Goal: Task Accomplishment & Management: Manage account settings

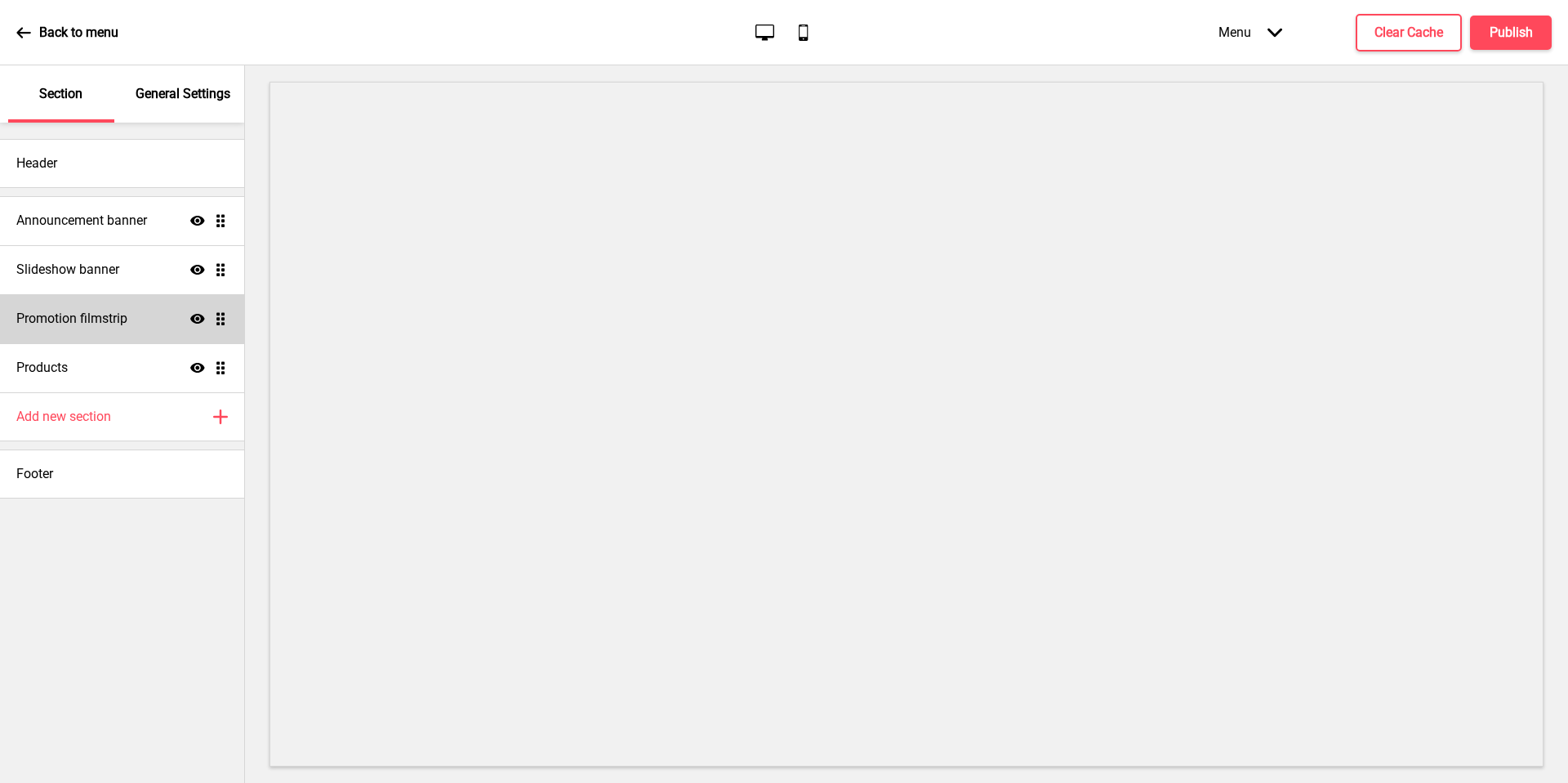
click at [159, 317] on div "Promotion filmstrip Show Drag" at bounding box center [122, 318] width 244 height 49
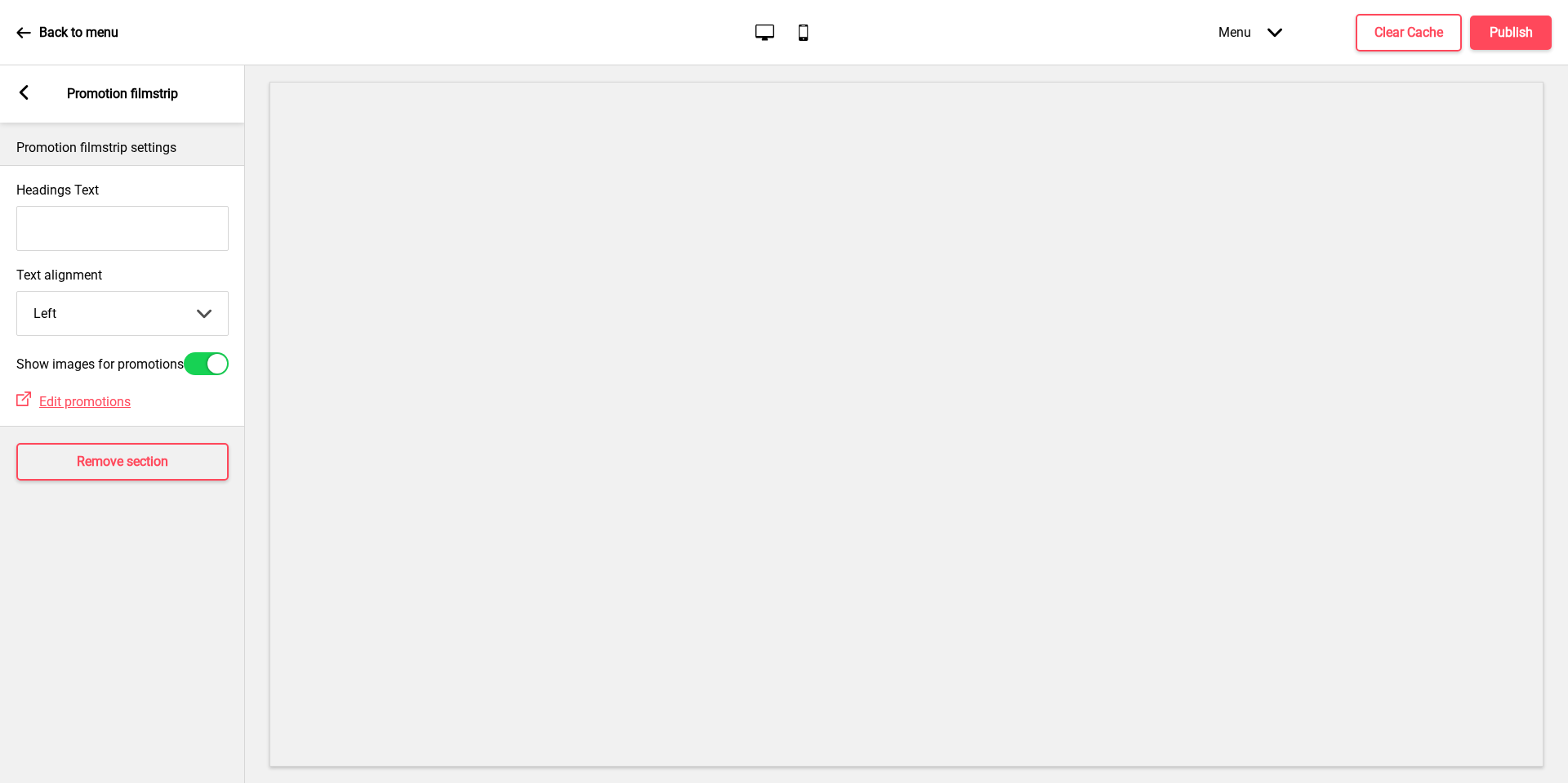
click at [57, 234] on input "Headings Text" at bounding box center [122, 228] width 212 height 45
click at [22, 85] on rect at bounding box center [23, 93] width 14 height 14
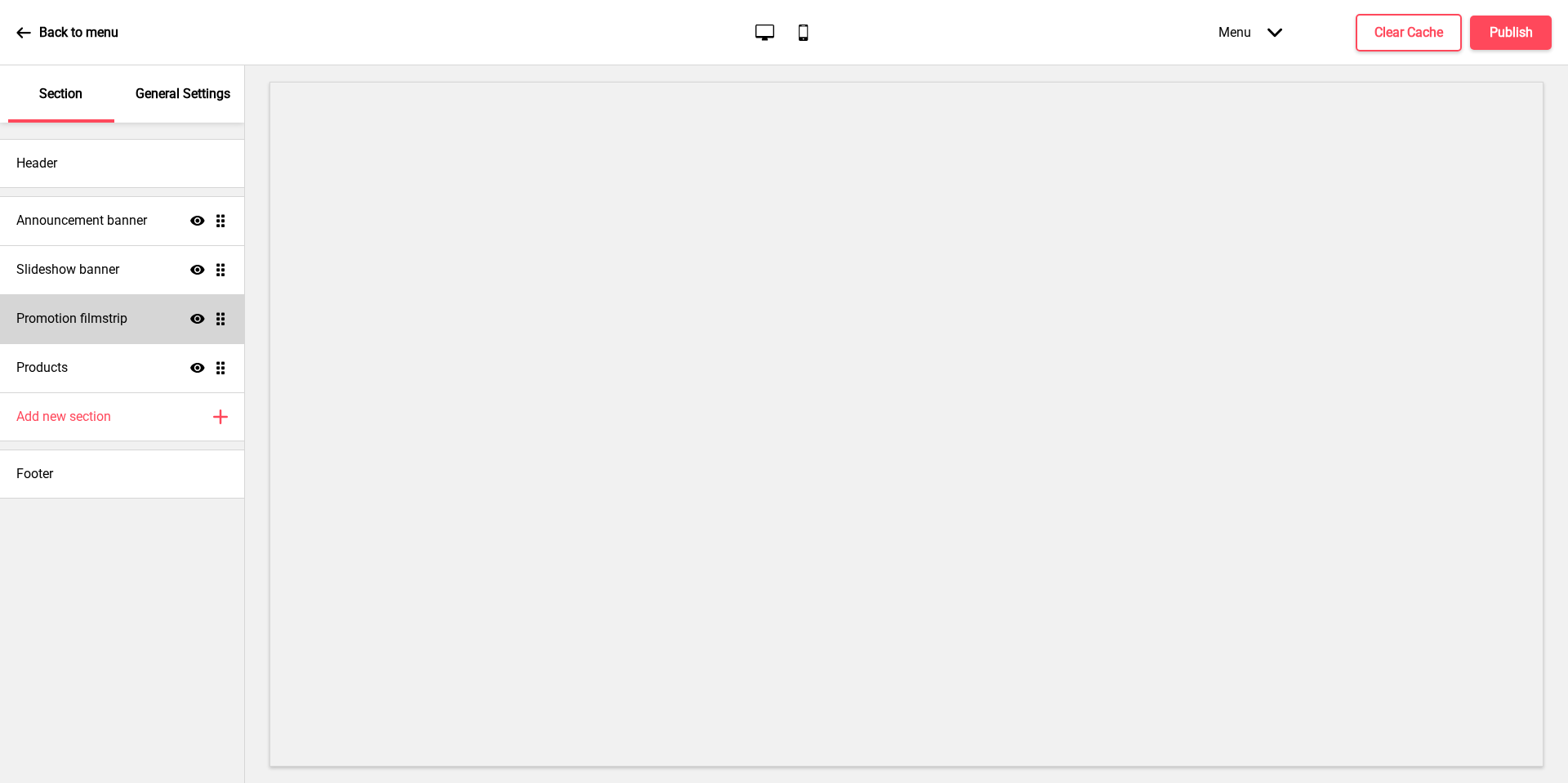
click at [198, 321] on icon at bounding box center [198, 318] width 14 height 10
click at [100, 34] on p "Back to menu" at bounding box center [79, 32] width 79 height 18
click at [1487, 31] on button "Publish" at bounding box center [1510, 32] width 82 height 34
click at [199, 320] on icon at bounding box center [198, 318] width 14 height 13
click at [199, 320] on icon "Show" at bounding box center [198, 318] width 14 height 14
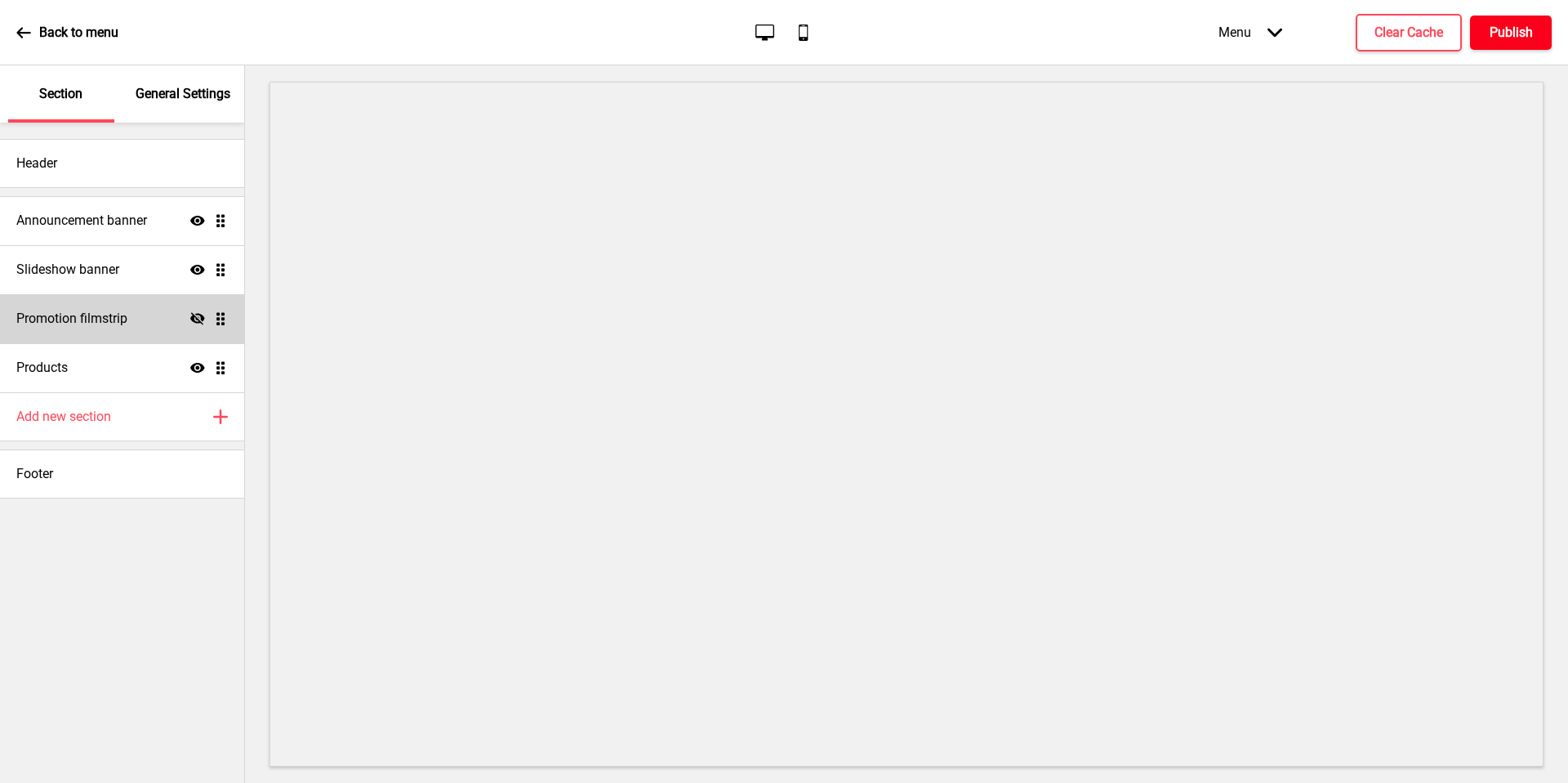
click at [1493, 37] on h4 "Publish" at bounding box center [1511, 32] width 43 height 18
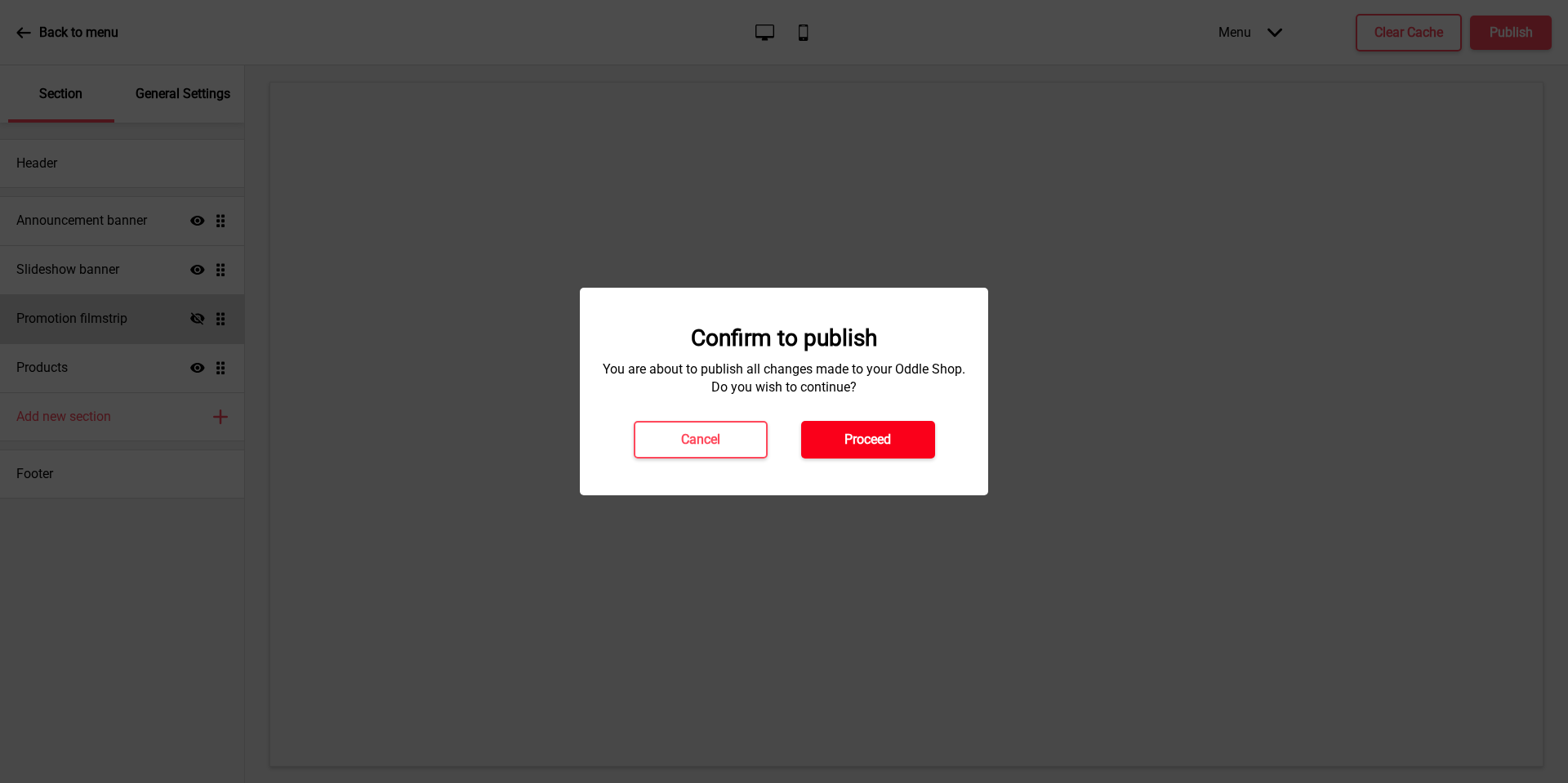
click at [868, 444] on h4 "Proceed" at bounding box center [868, 440] width 47 height 18
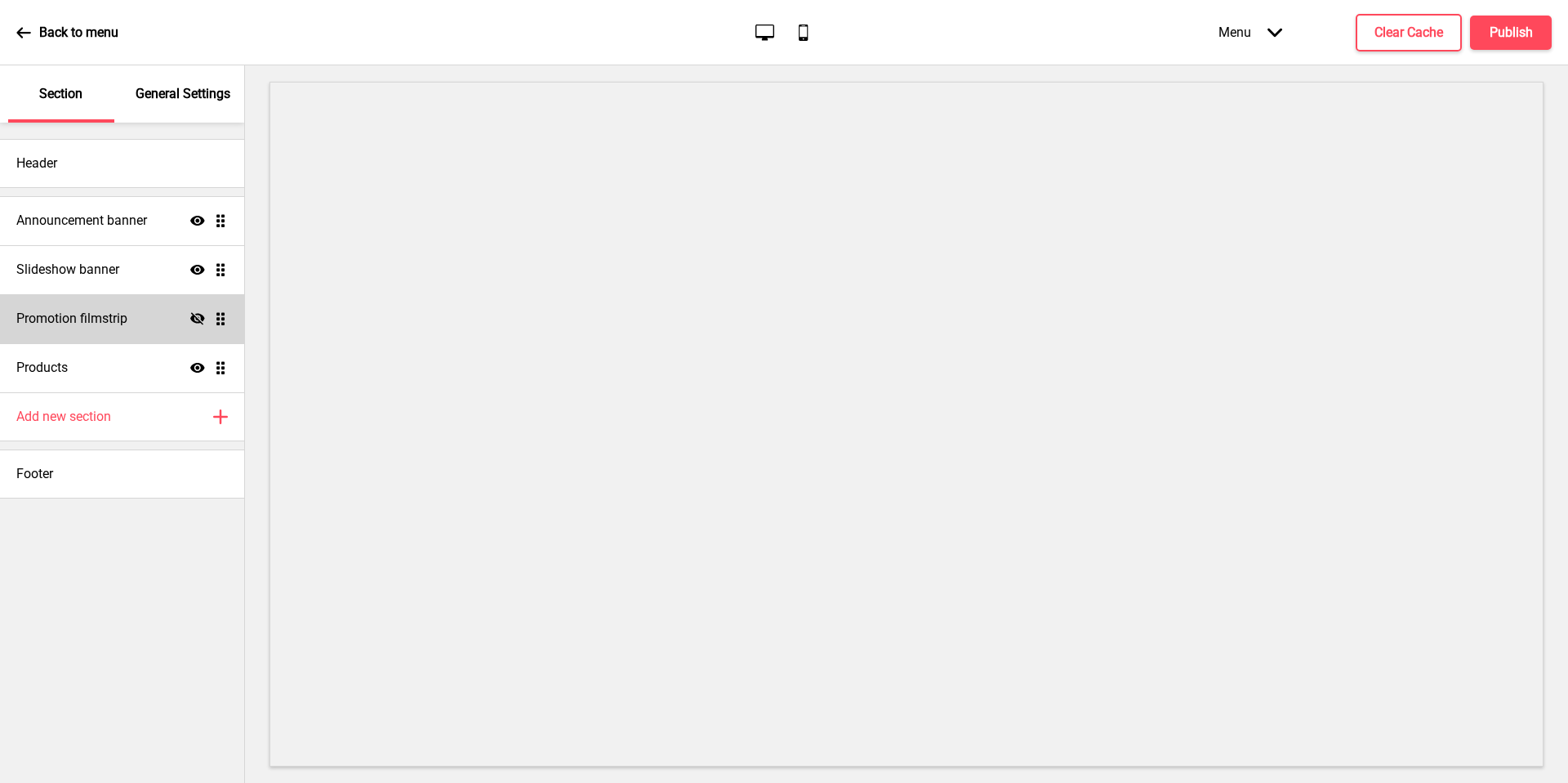
click at [84, 37] on p "Back to menu" at bounding box center [79, 32] width 79 height 18
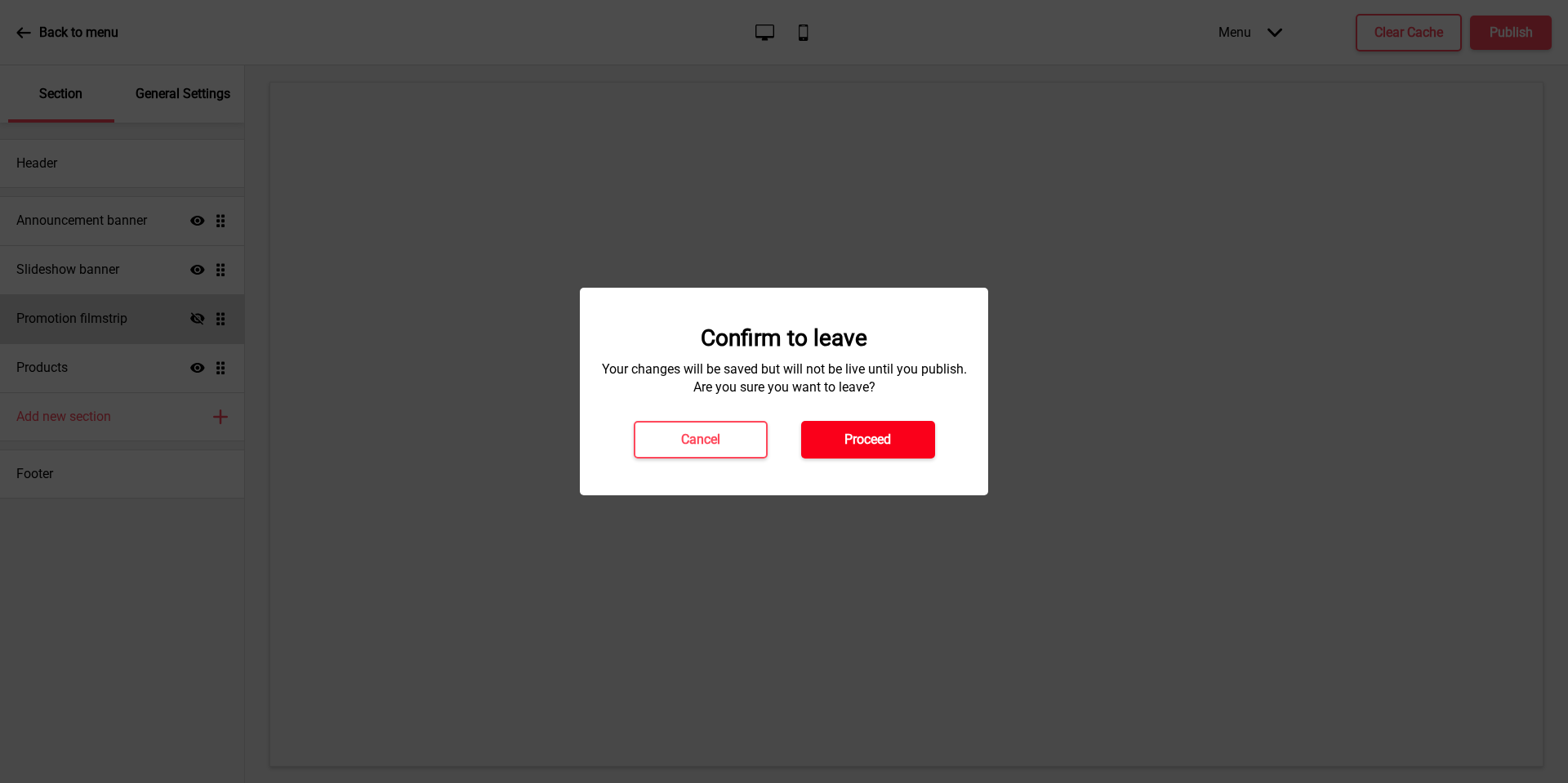
click at [893, 444] on button "Proceed" at bounding box center [868, 440] width 134 height 38
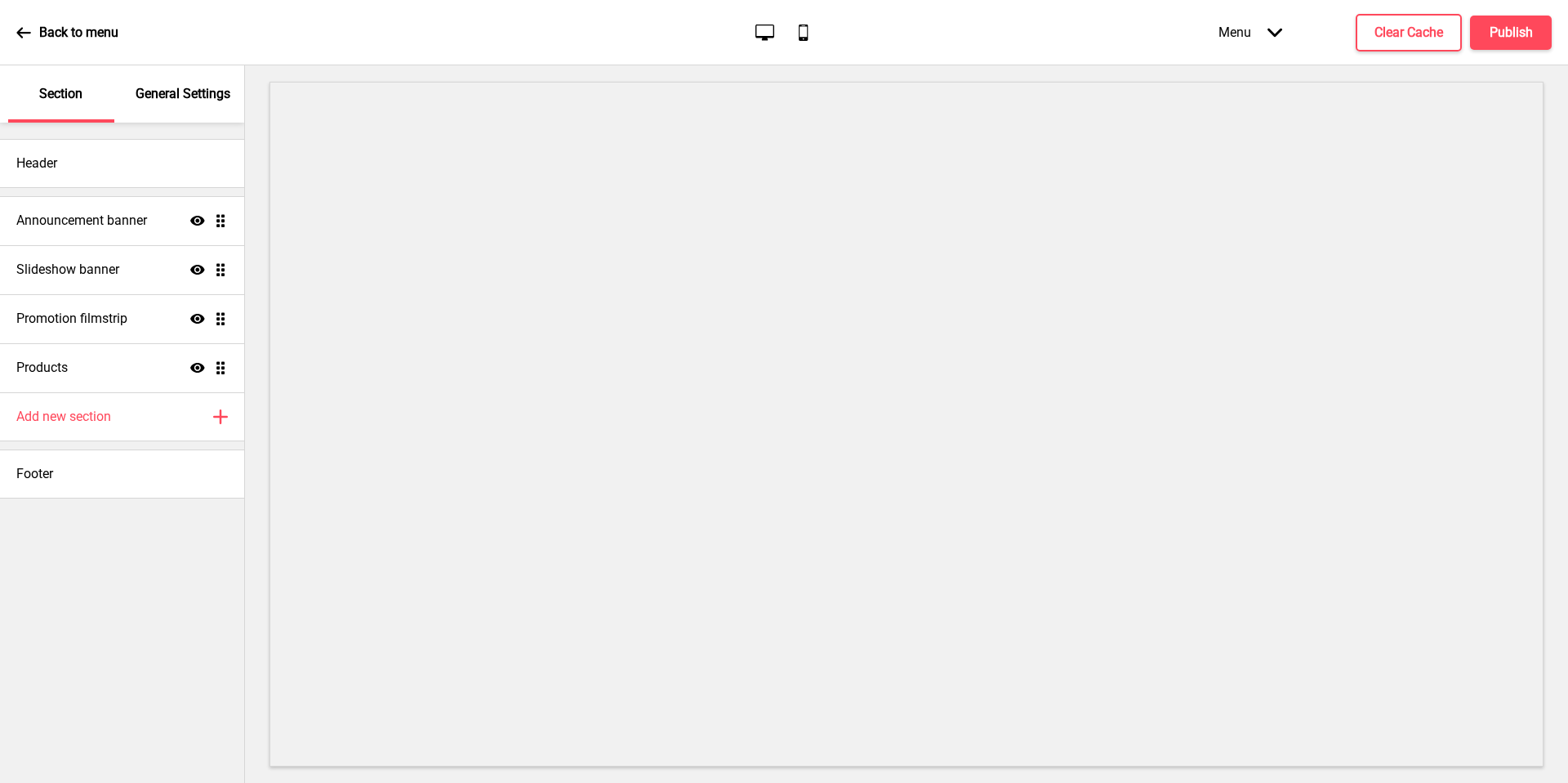
click at [93, 41] on div "Back to menu" at bounding box center [67, 32] width 102 height 44
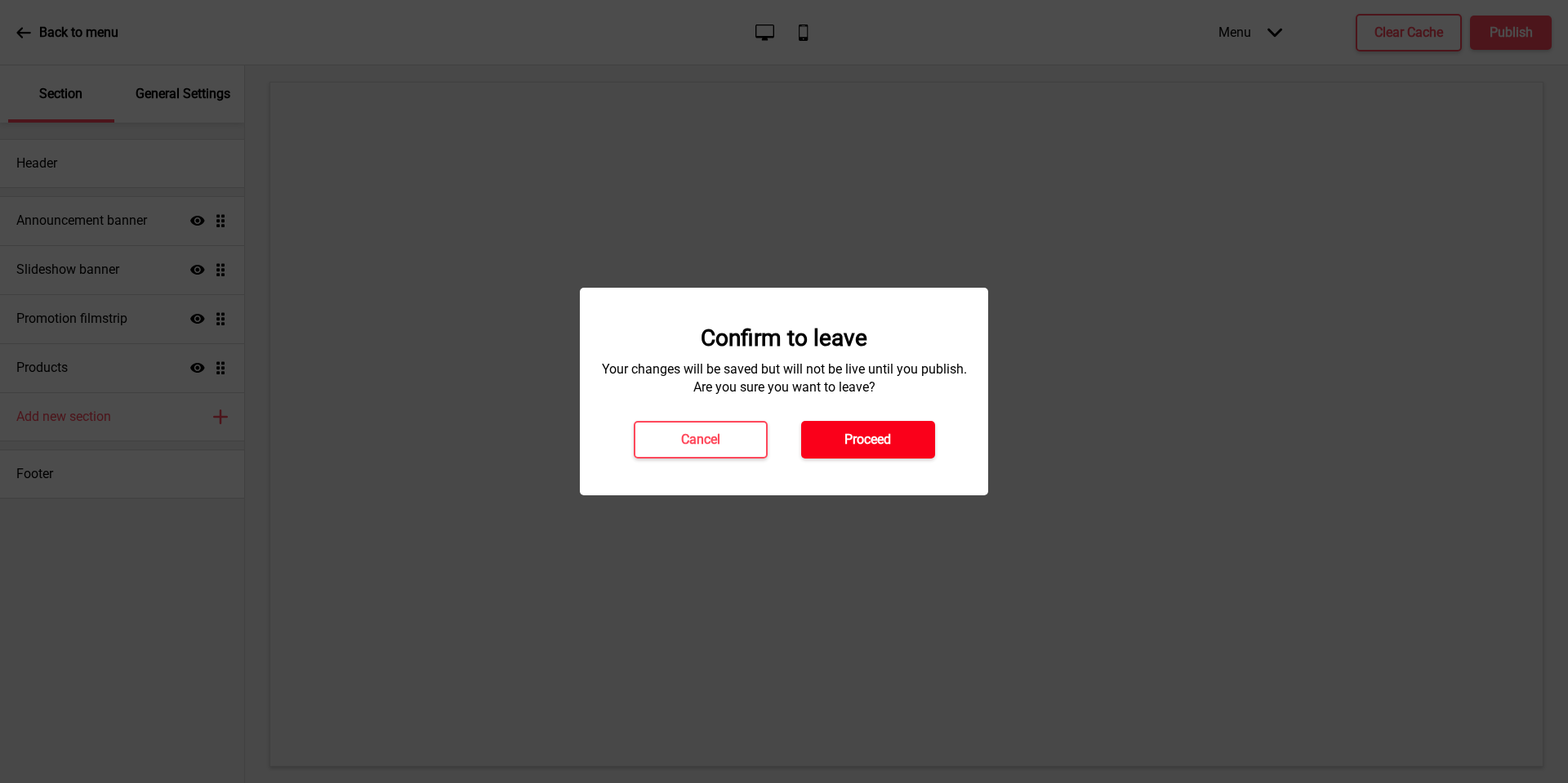
click at [884, 438] on h4 "Proceed" at bounding box center [868, 440] width 47 height 18
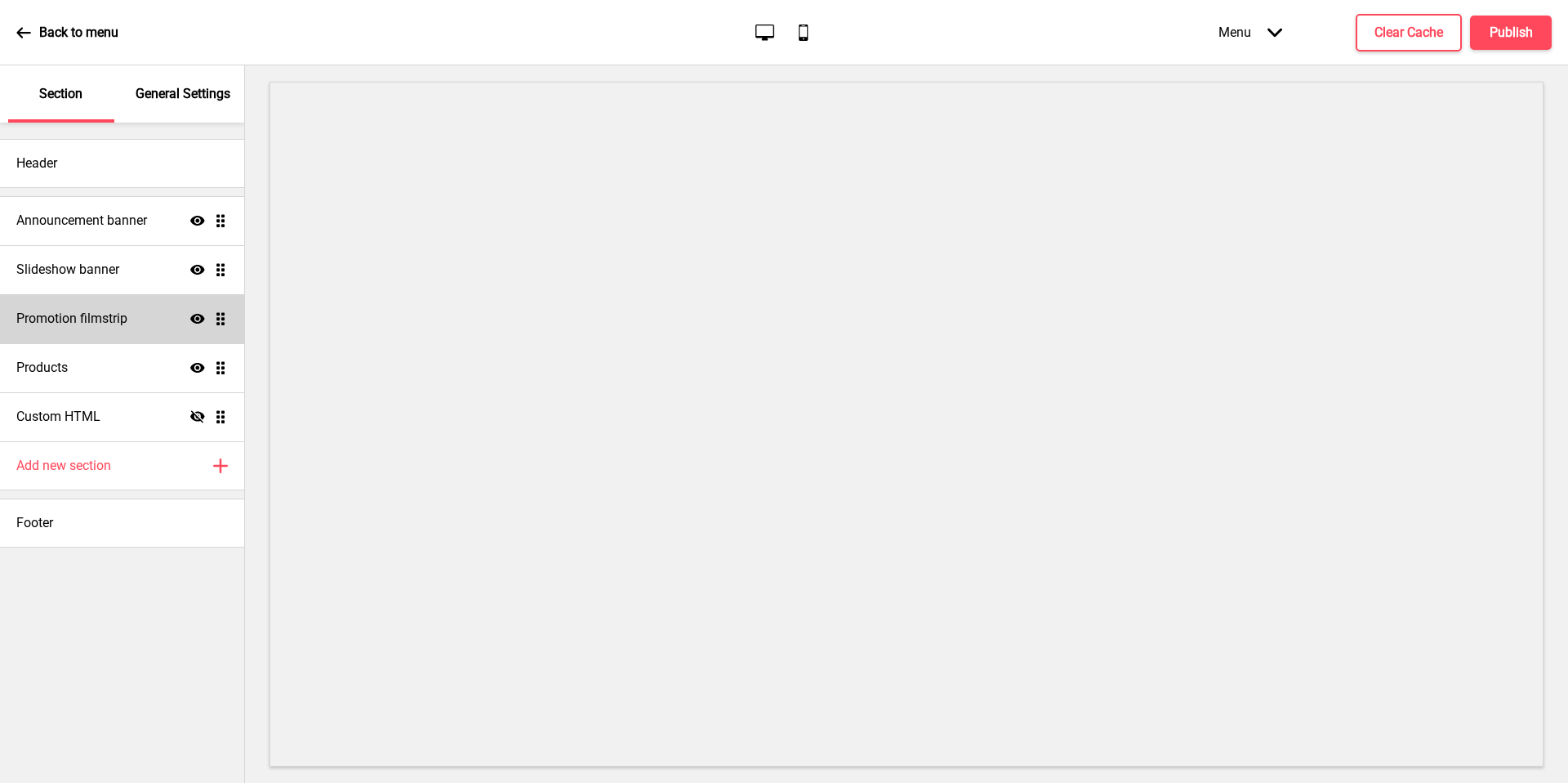
click at [200, 317] on icon "Show" at bounding box center [198, 318] width 14 height 14
click at [200, 317] on icon "Hide" at bounding box center [198, 318] width 14 height 14
click at [147, 314] on div "Promotion filmstrip Show Drag" at bounding box center [122, 318] width 244 height 49
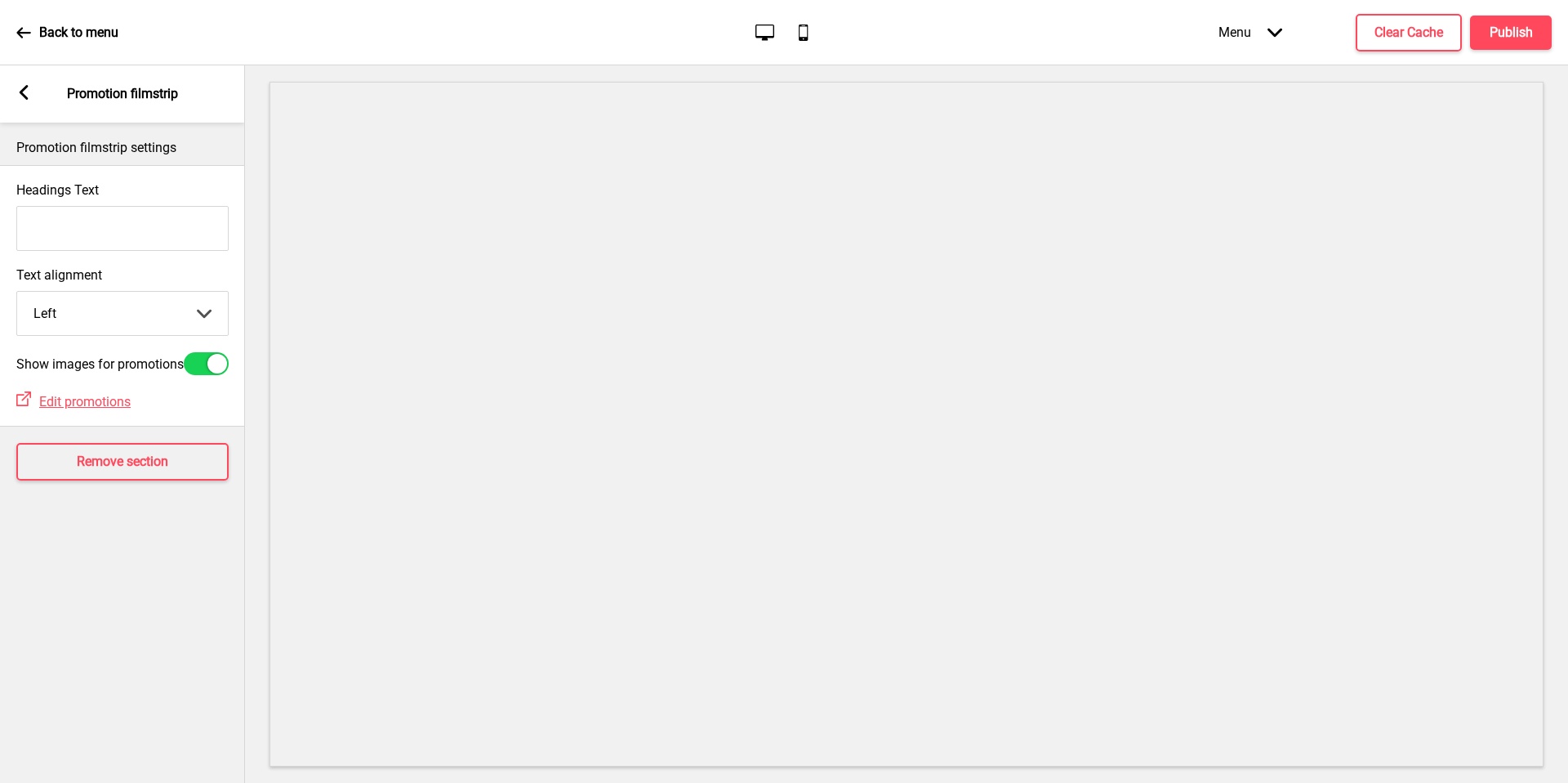
click at [131, 222] on input "Headings Text" at bounding box center [122, 228] width 212 height 45
type input "$5 Island-wide delivery fee"
click at [199, 317] on select "Left Center Right" at bounding box center [122, 313] width 210 height 43
click at [103, 409] on span "Edit promotions" at bounding box center [85, 401] width 92 height 15
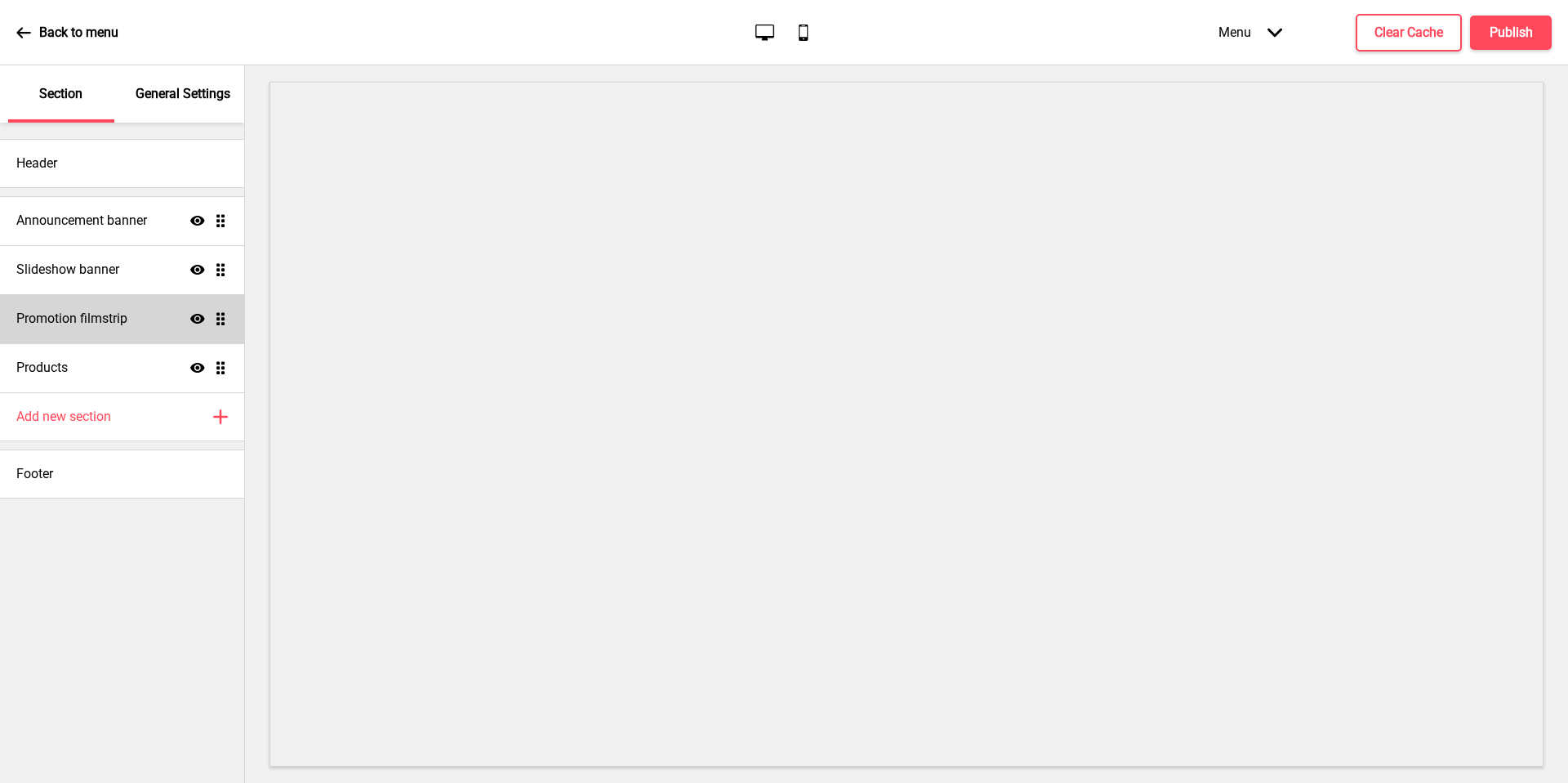
click at [201, 318] on icon at bounding box center [198, 318] width 14 height 10
click at [202, 325] on icon "Hide" at bounding box center [198, 318] width 14 height 14
click at [202, 325] on icon "Show" at bounding box center [198, 318] width 14 height 14
click at [1510, 30] on h4 "Publish" at bounding box center [1511, 32] width 43 height 18
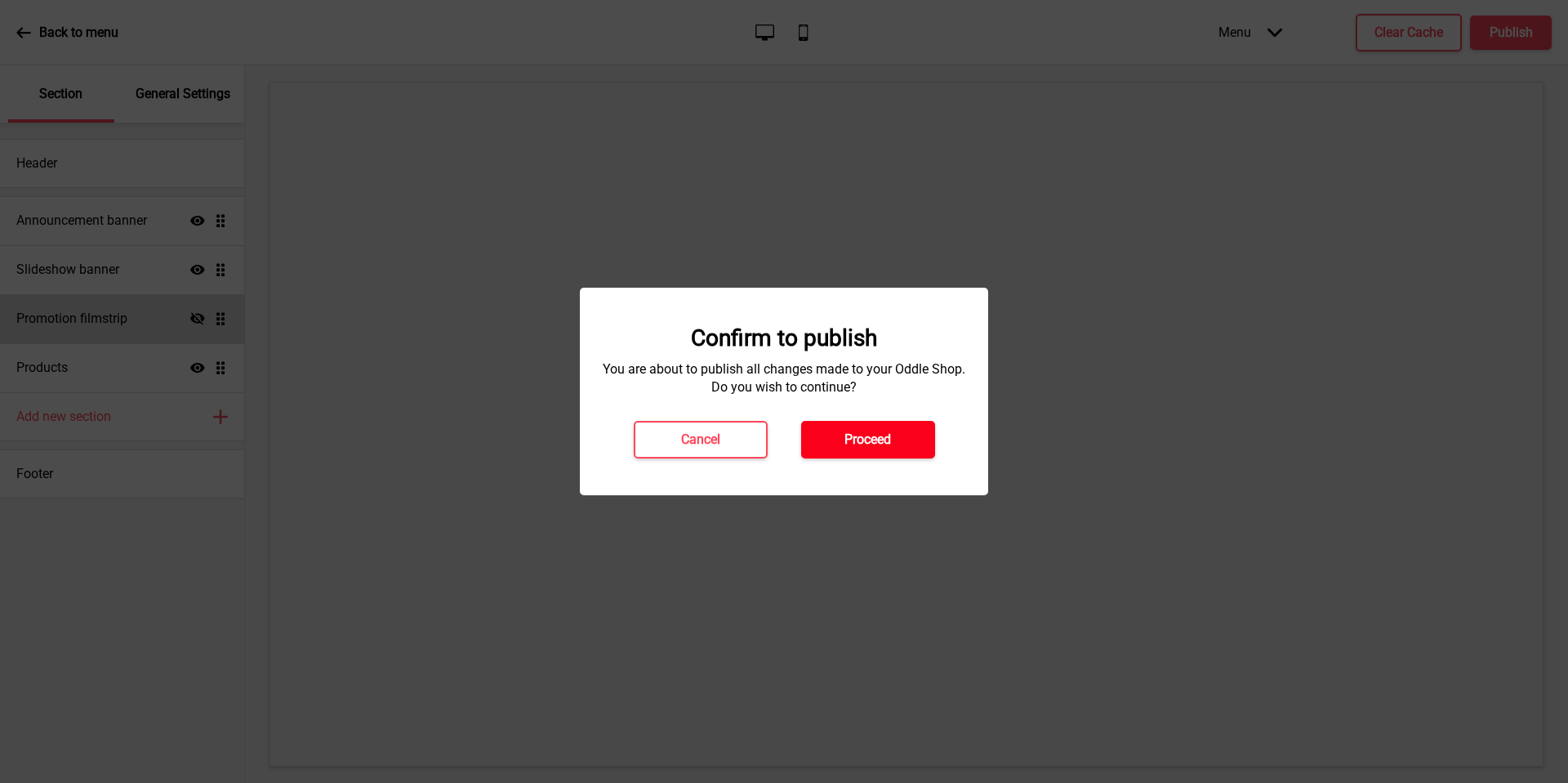
click at [856, 435] on h4 "Proceed" at bounding box center [868, 440] width 47 height 18
